Goal: Information Seeking & Learning: Learn about a topic

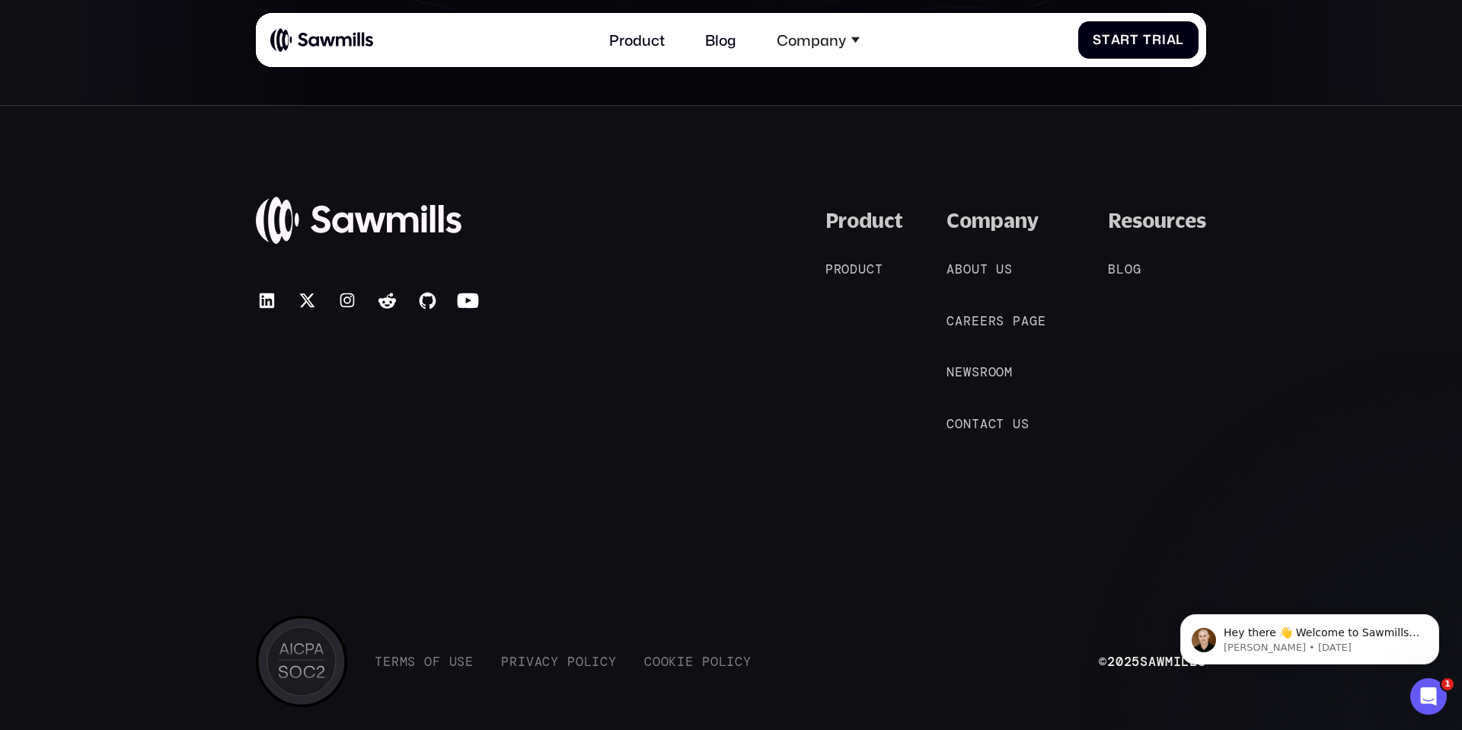
scroll to position [8285, 0]
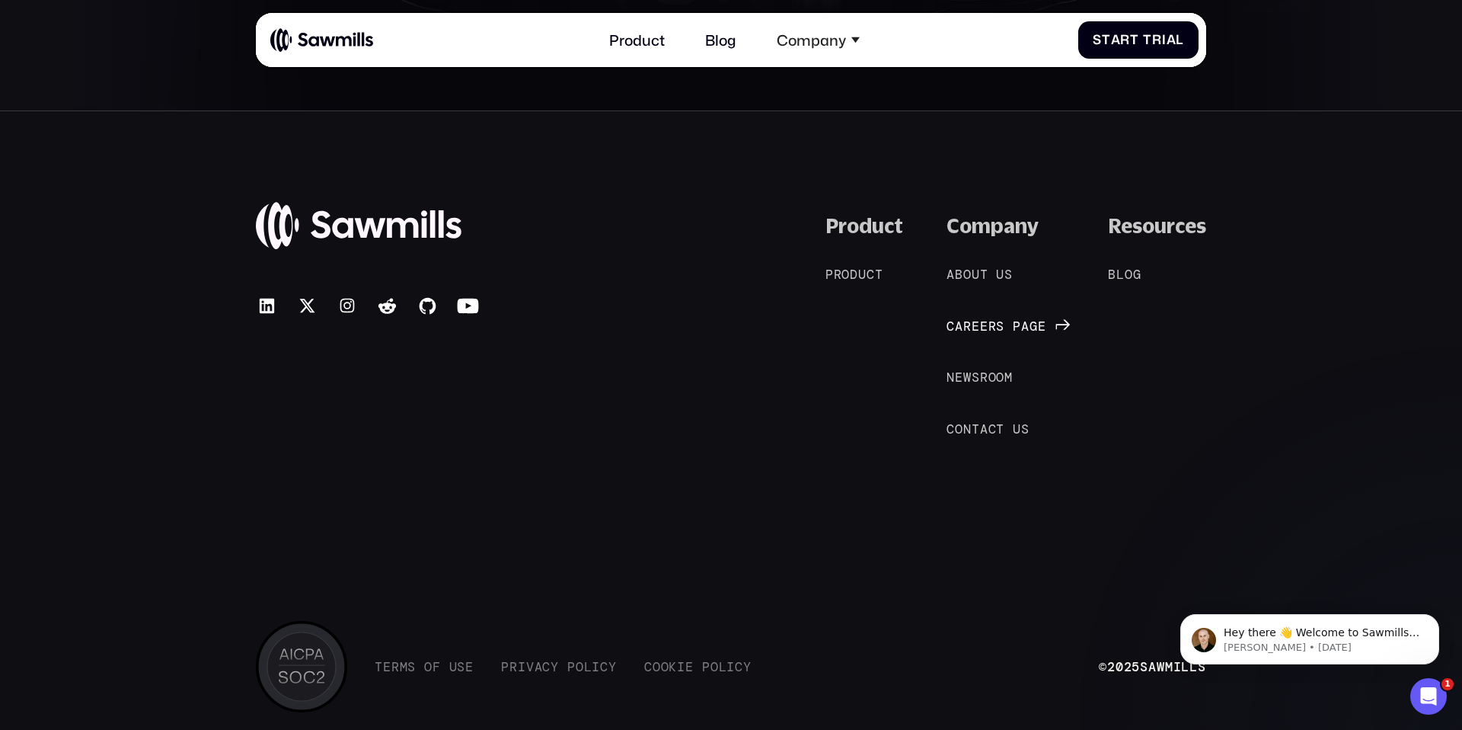
click at [966, 326] on span "r" at bounding box center [967, 325] width 8 height 15
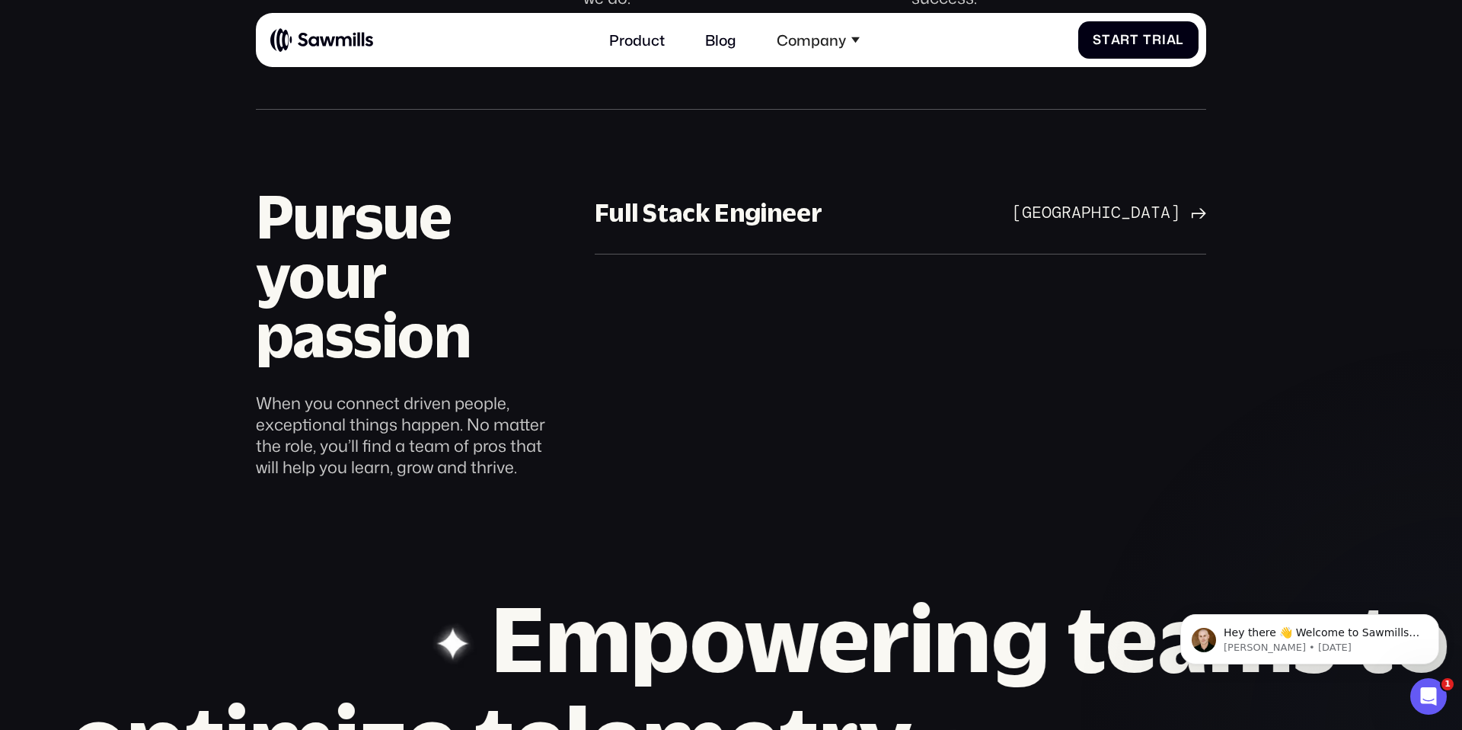
scroll to position [843, 0]
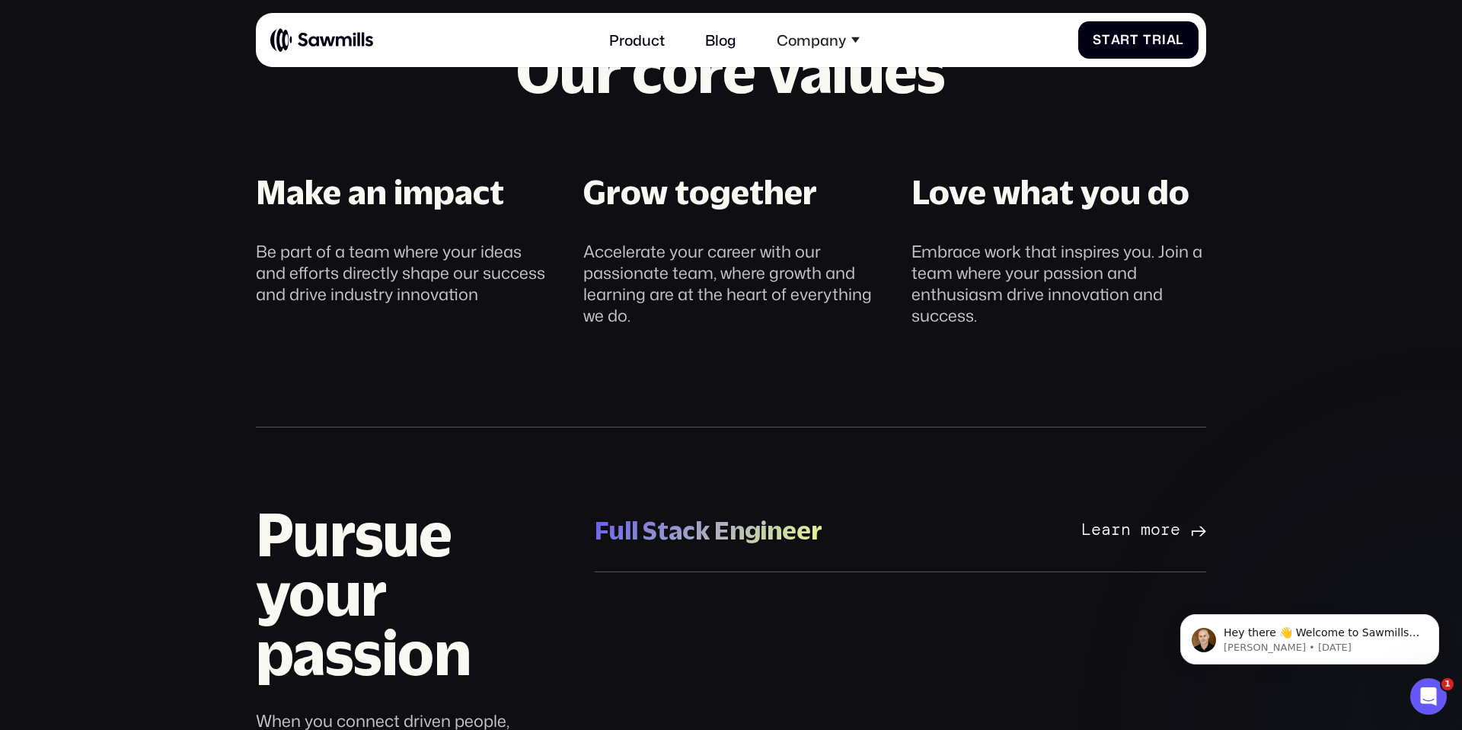
click at [1101, 524] on div "Learn more" at bounding box center [1131, 531] width 99 height 20
